Goal: Information Seeking & Learning: Learn about a topic

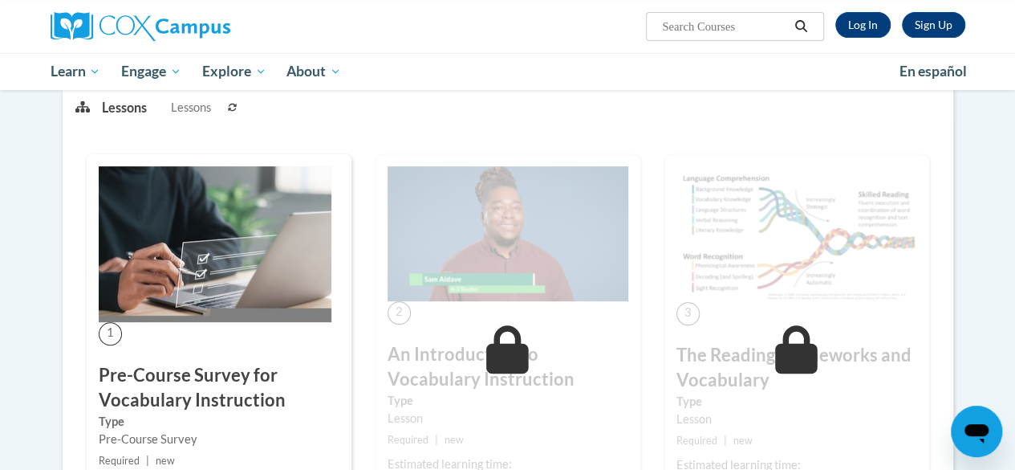
scroll to position [220, 0]
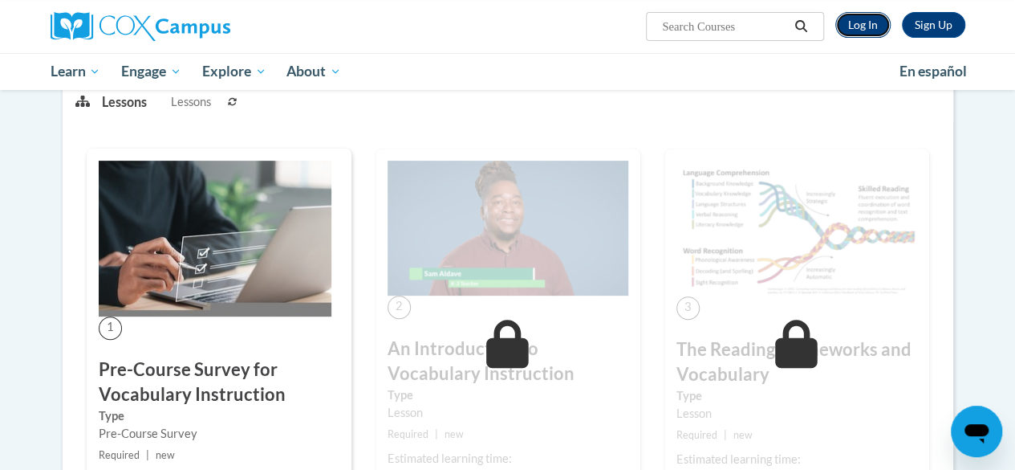
click at [865, 22] on link "Log In" at bounding box center [862, 25] width 55 height 26
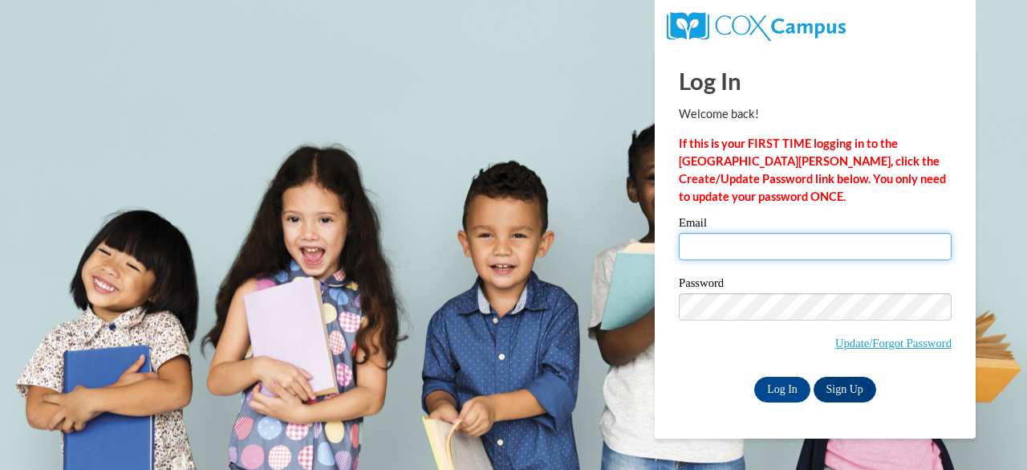
click at [726, 247] on input "Email" at bounding box center [815, 246] width 273 height 27
drag, startPoint x: 726, startPoint y: 247, endPoint x: 791, endPoint y: 244, distance: 65.1
click at [791, 244] on input "dewittk@w-csd/org" at bounding box center [815, 246] width 273 height 27
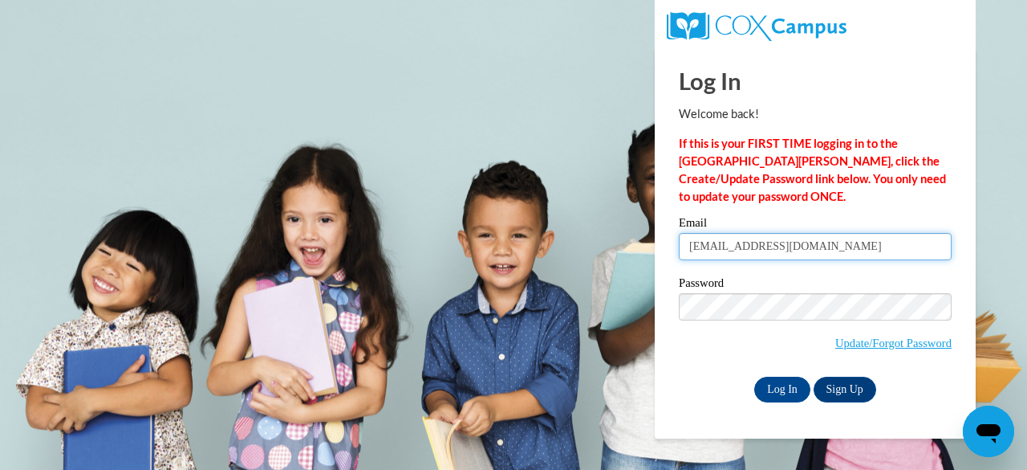
type input "dewittk@w-csd.org"
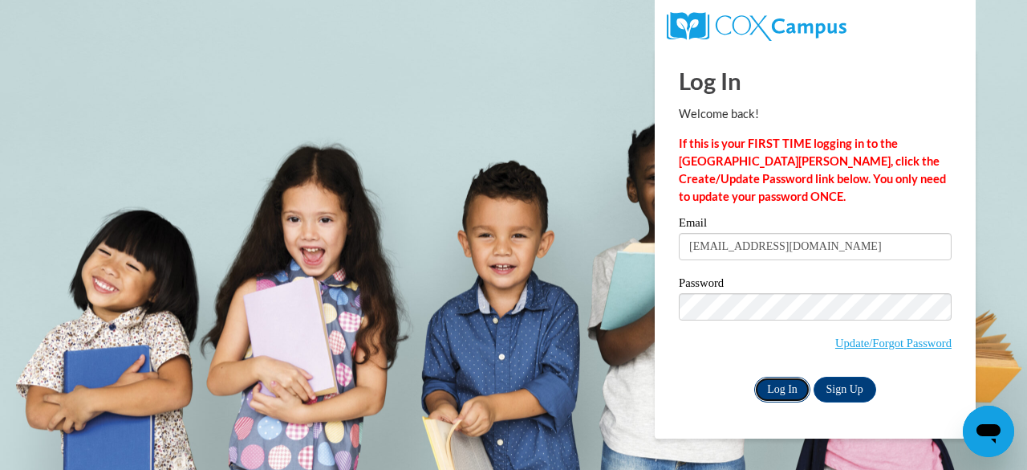
click at [777, 386] on input "Log In" at bounding box center [782, 389] width 56 height 26
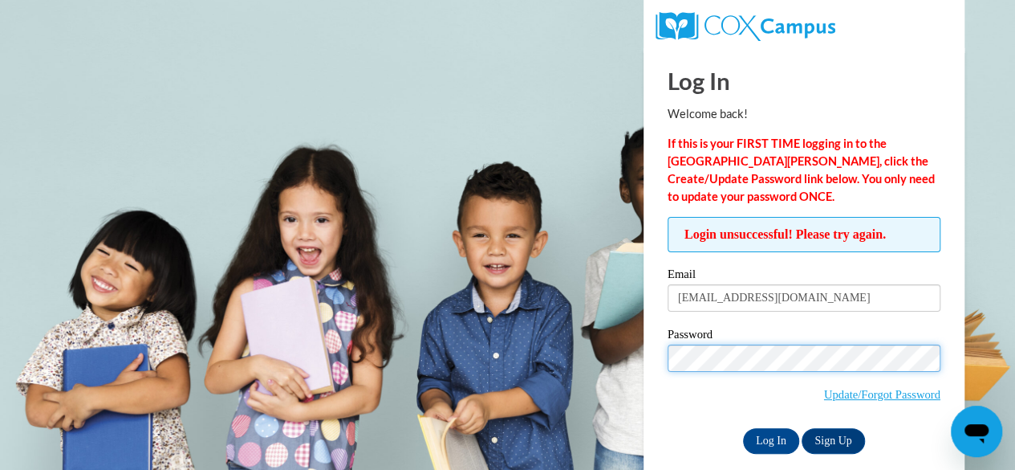
click at [743, 428] on input "Log In" at bounding box center [771, 441] width 56 height 26
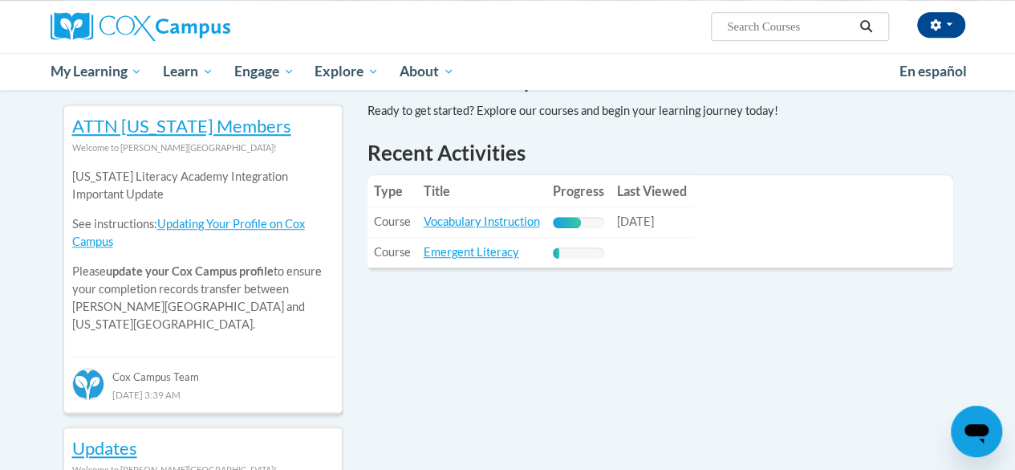
scroll to position [525, 0]
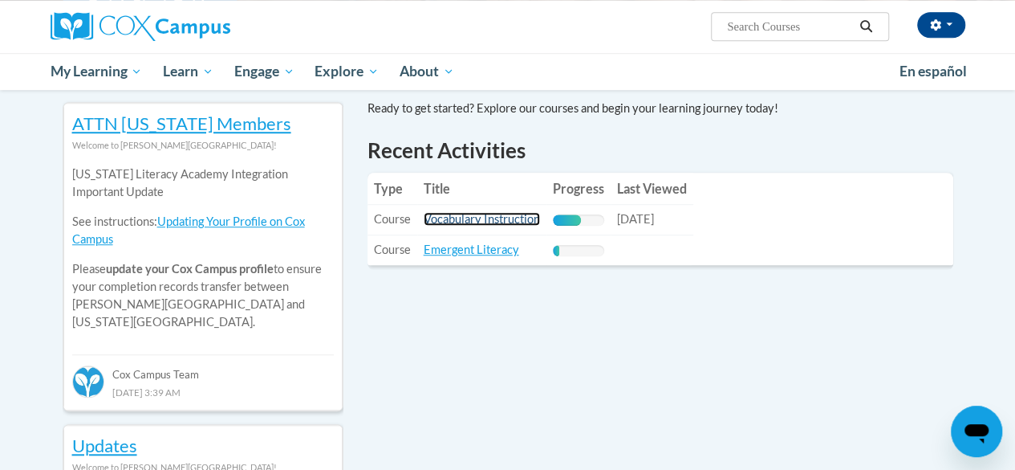
click at [477, 212] on link "Vocabulary Instruction" at bounding box center [482, 219] width 116 height 14
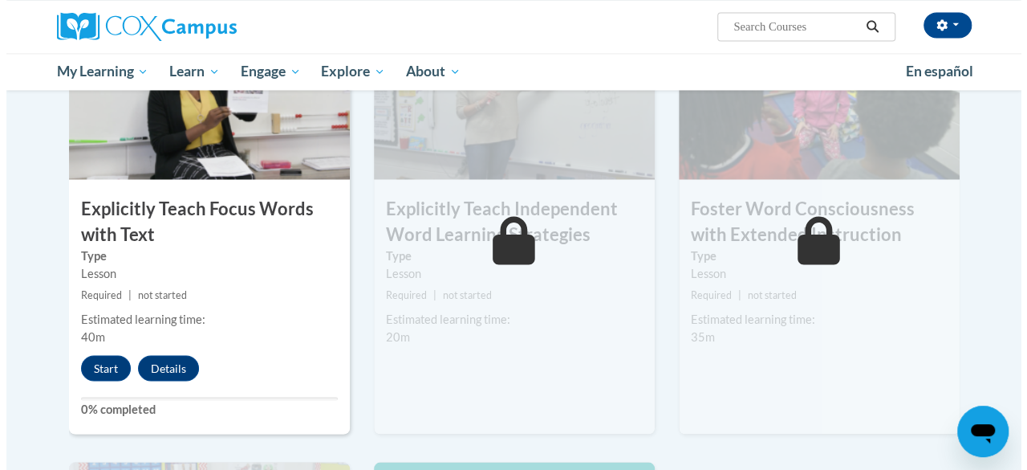
scroll to position [1283, 0]
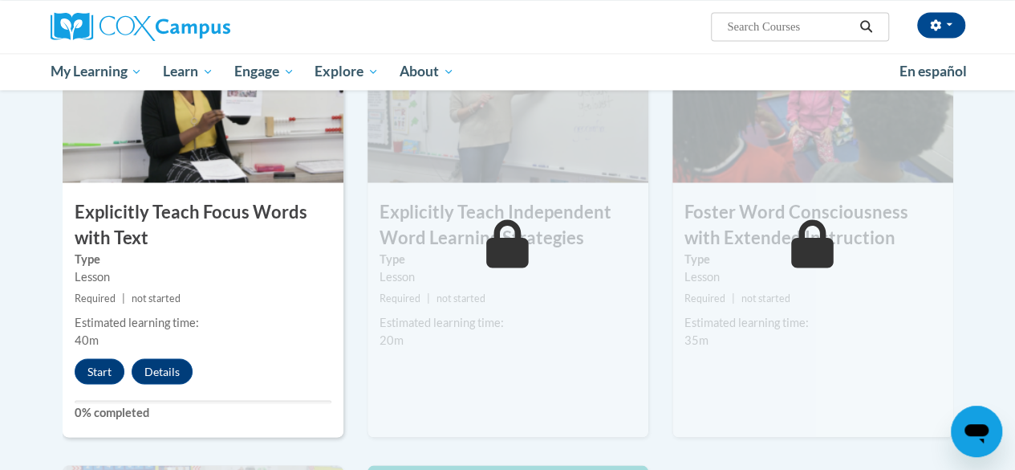
click at [573, 221] on h3 "Explicitly Teach Independent Word Learning Strategies" at bounding box center [508, 225] width 281 height 50
click at [523, 248] on icon at bounding box center [507, 243] width 43 height 48
click at [91, 367] on button "Start" at bounding box center [100, 371] width 50 height 26
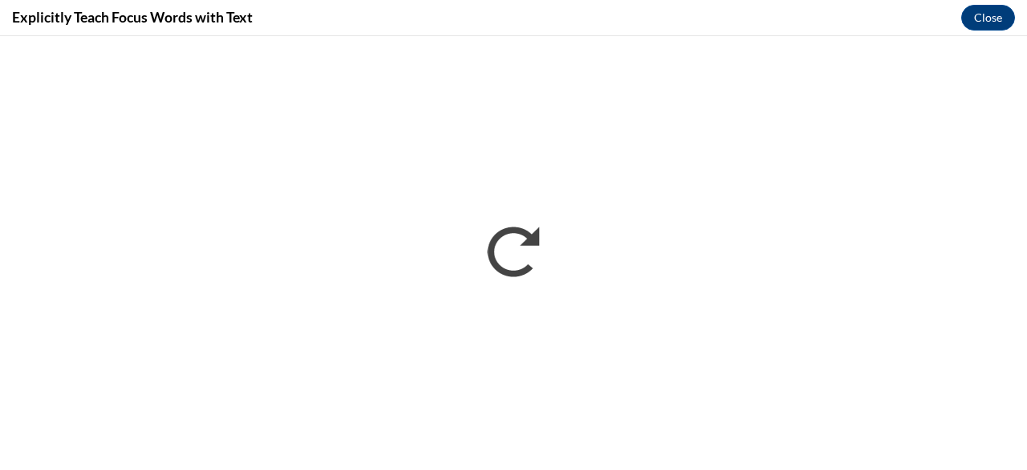
scroll to position [0, 0]
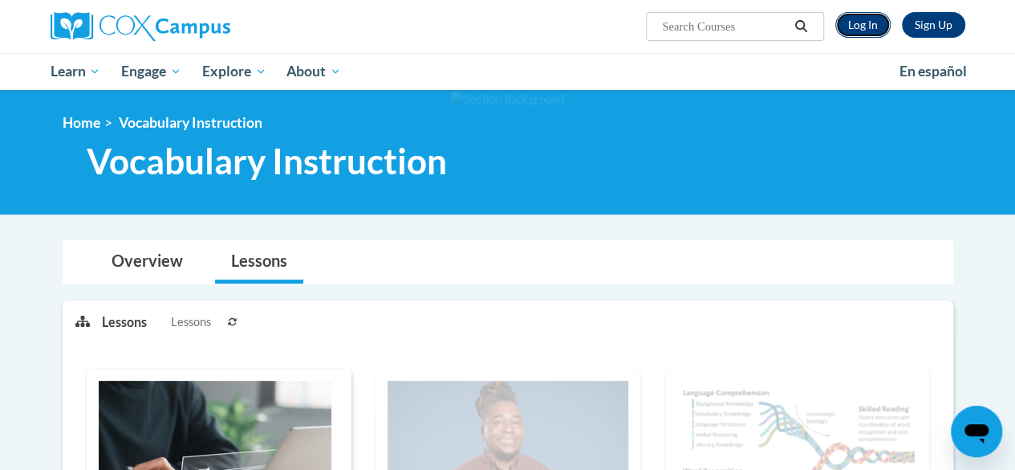
click at [876, 23] on link "Log In" at bounding box center [862, 25] width 55 height 26
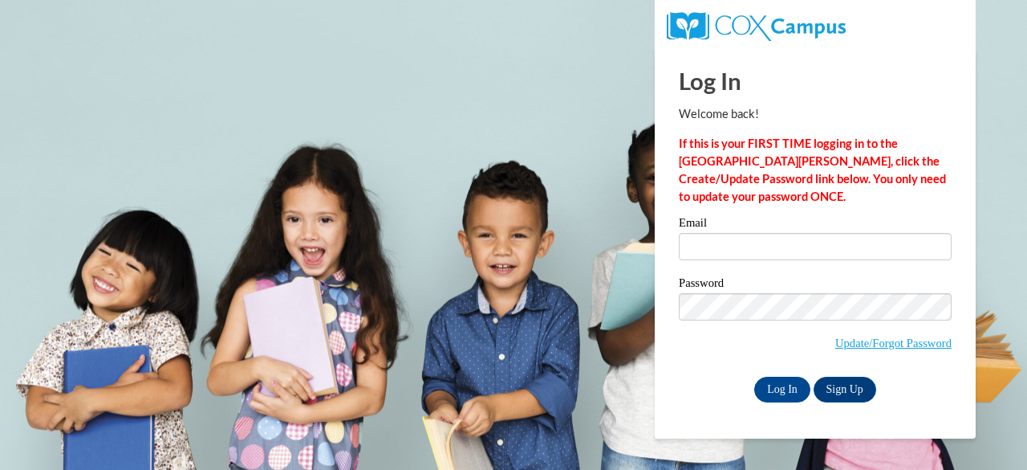
click at [689, 230] on label "Email" at bounding box center [815, 225] width 273 height 16
click at [689, 233] on input "Email" at bounding box center [815, 246] width 273 height 27
click at [682, 240] on input "Email" at bounding box center [815, 246] width 273 height 27
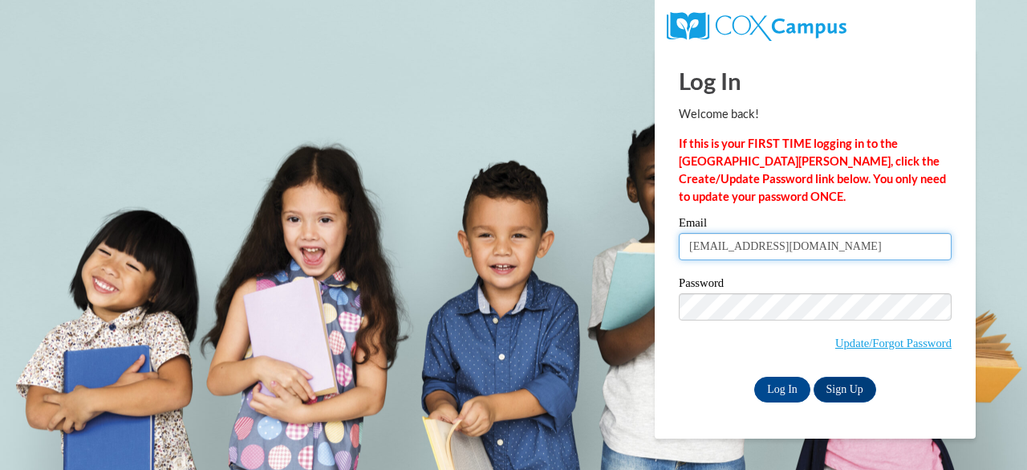
type input "dewittk@w-csd.org"
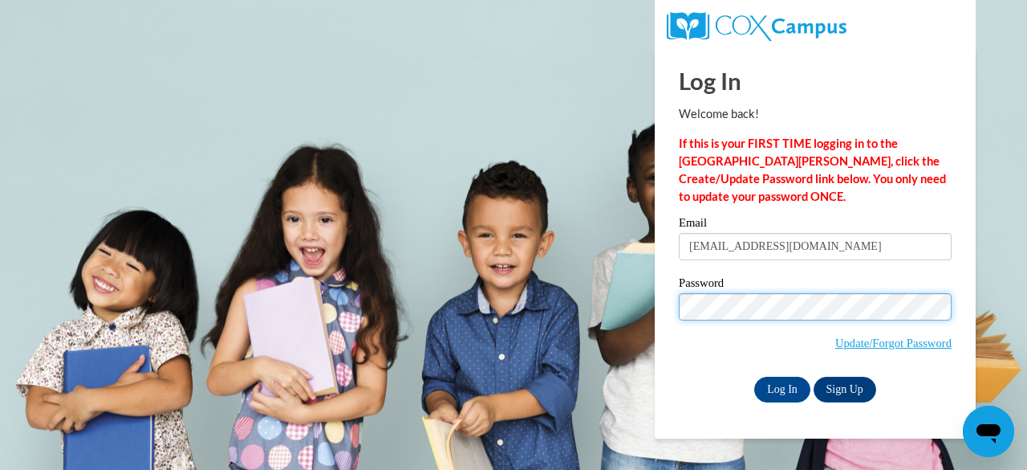
click at [754, 376] on input "Log In" at bounding box center [782, 389] width 56 height 26
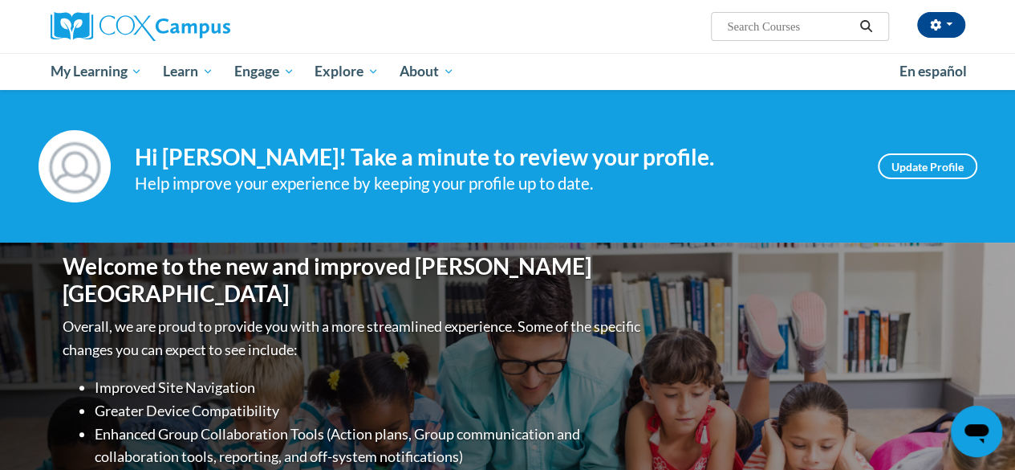
scroll to position [401, 0]
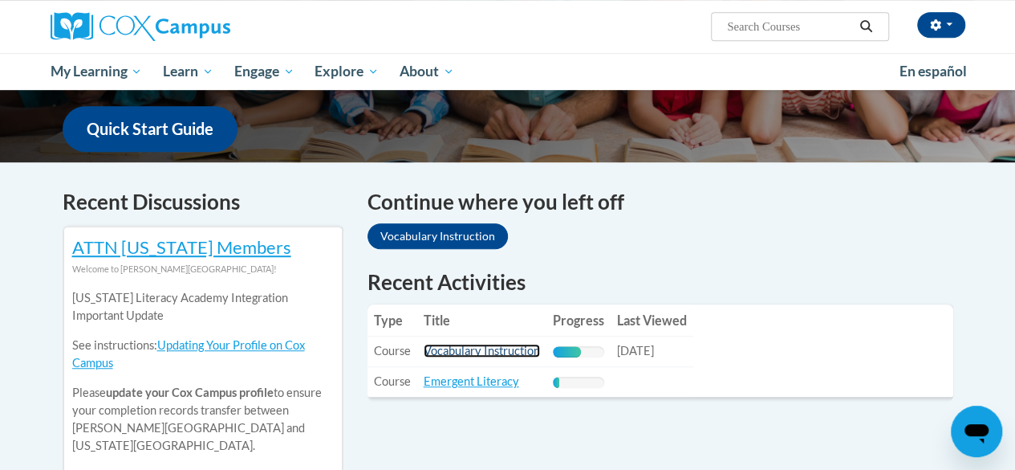
click at [475, 348] on link "Vocabulary Instruction" at bounding box center [482, 351] width 116 height 14
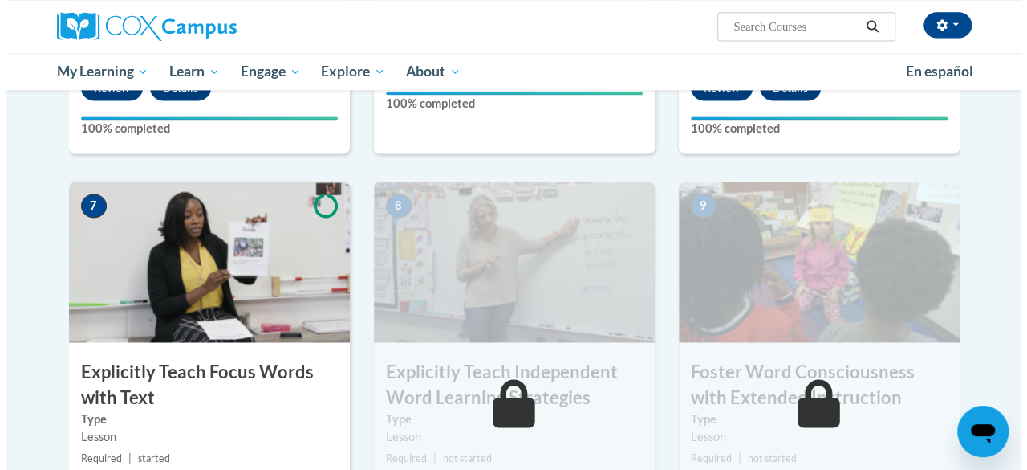
scroll to position [1284, 0]
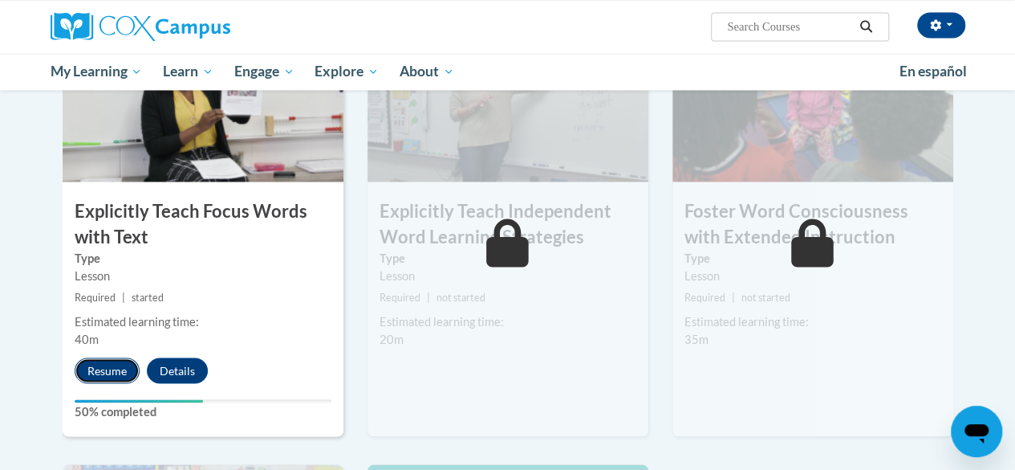
click at [106, 365] on button "Resume" at bounding box center [107, 370] width 65 height 26
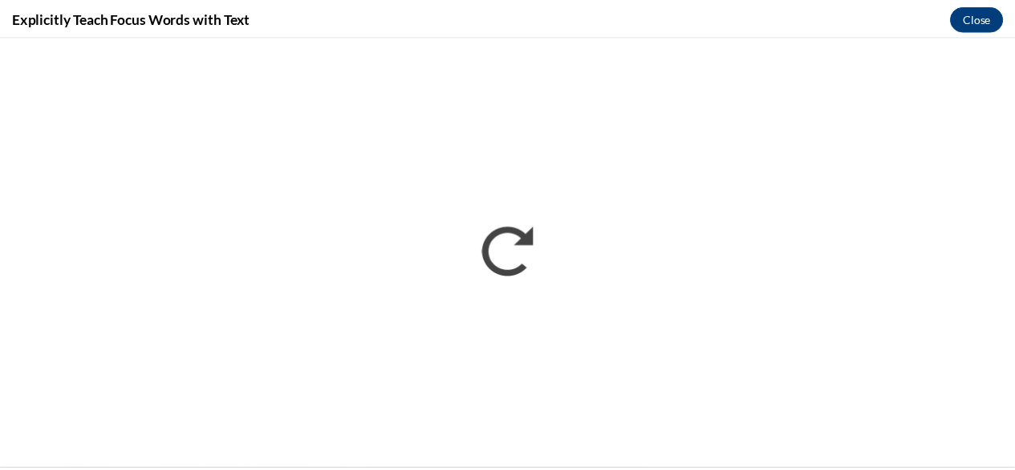
scroll to position [0, 0]
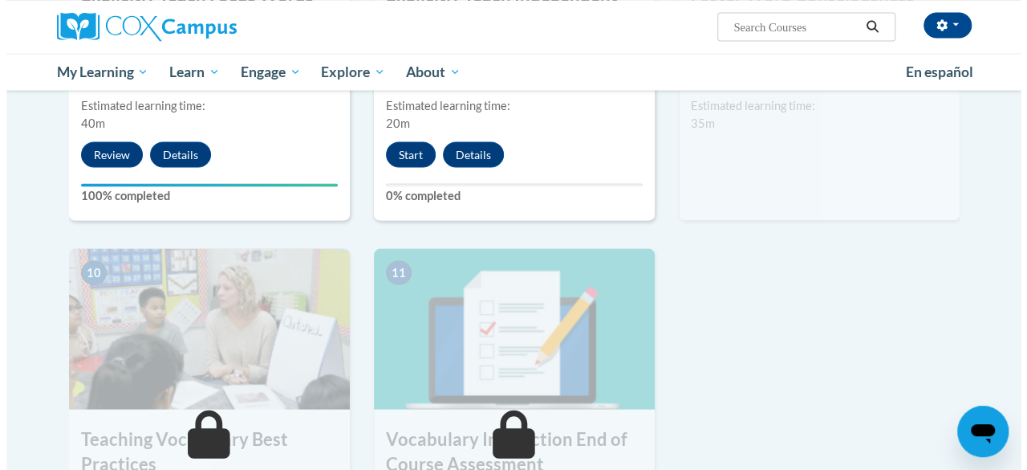
scroll to position [1340, 0]
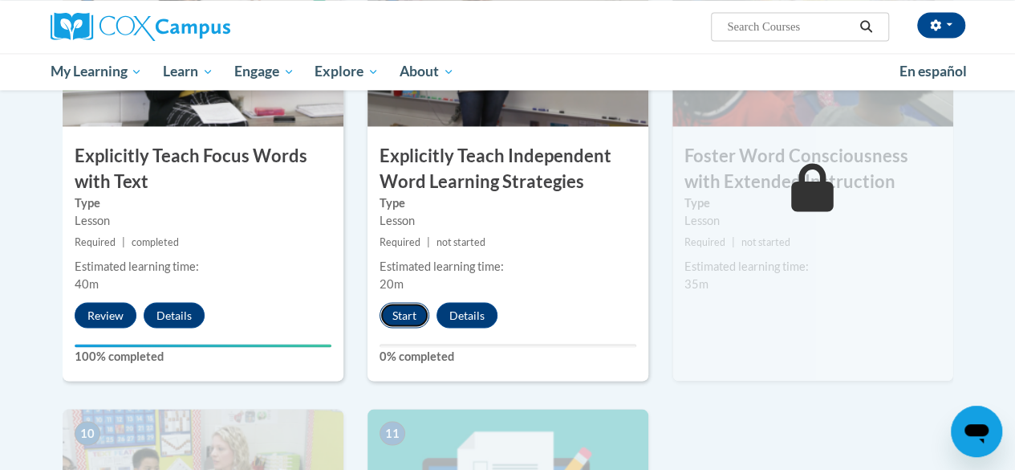
click at [404, 311] on button "Start" at bounding box center [405, 315] width 50 height 26
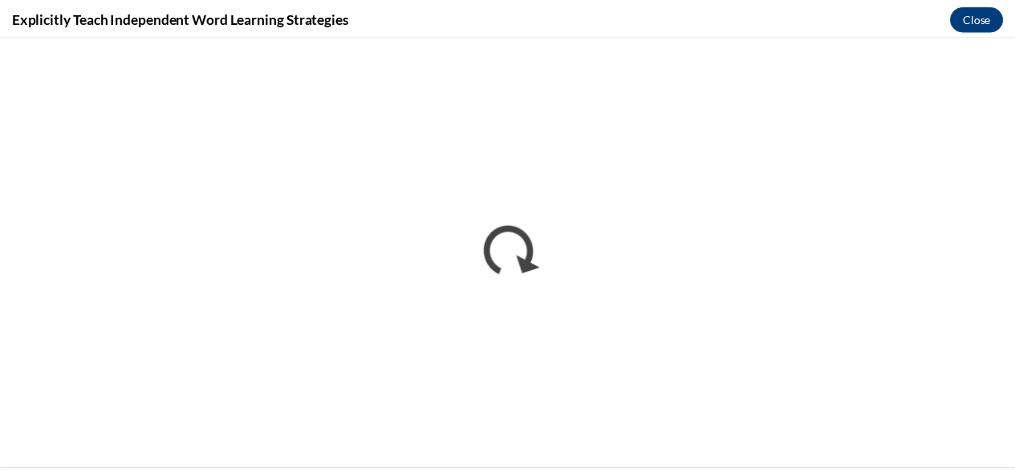
scroll to position [0, 0]
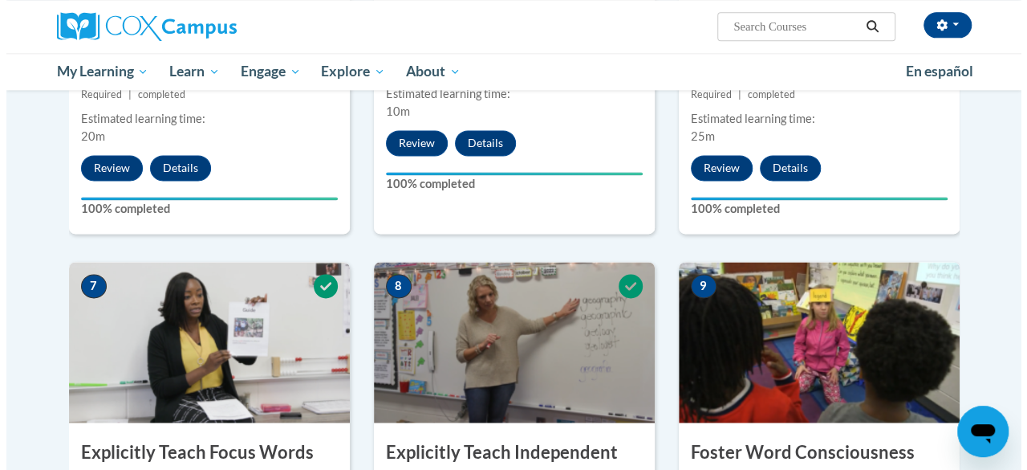
scroll to position [1525, 0]
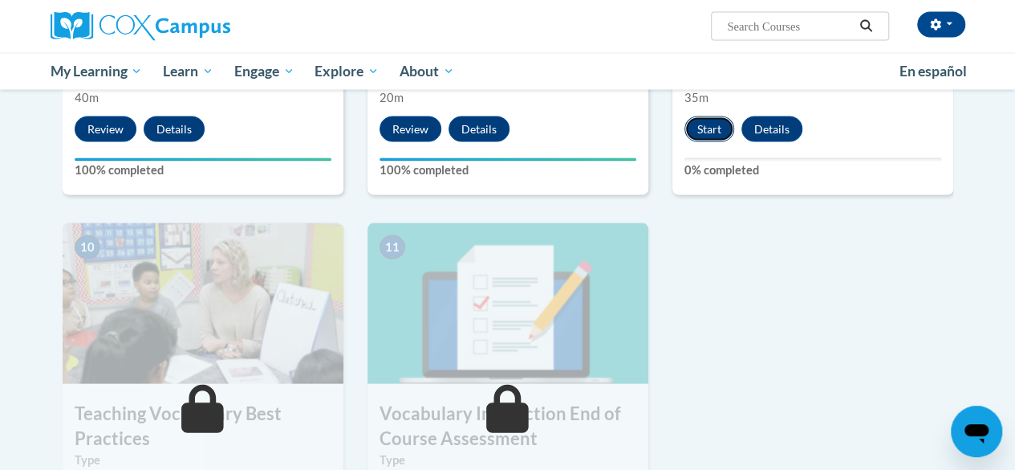
click at [703, 128] on button "Start" at bounding box center [710, 129] width 50 height 26
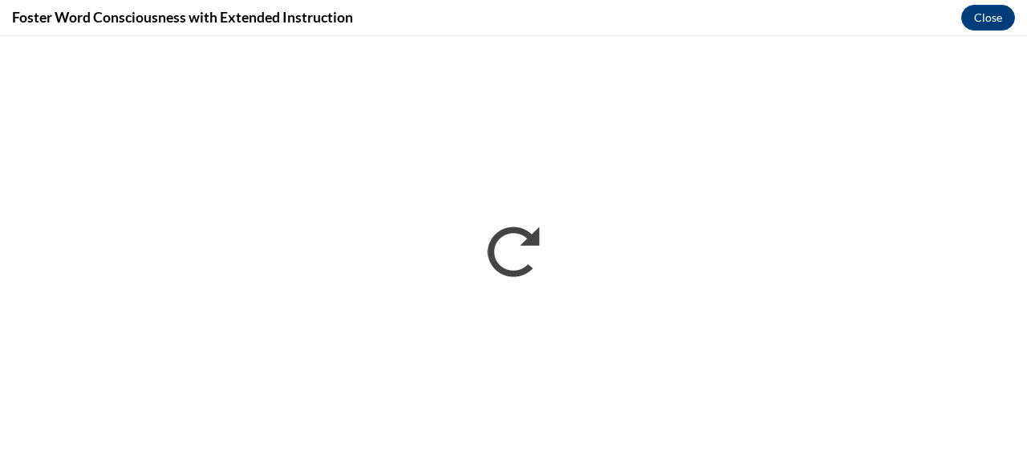
scroll to position [0, 0]
